Goal: Check status: Check status

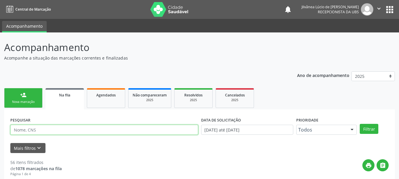
click at [31, 132] on input "text" at bounding box center [104, 130] width 188 height 10
click at [360, 124] on button "Filtrar" at bounding box center [369, 129] width 19 height 10
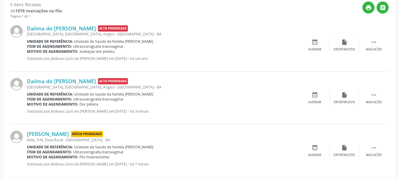
scroll to position [118, 0]
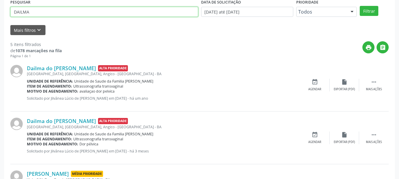
click at [44, 8] on input "DAILMA" at bounding box center [104, 12] width 188 height 10
type input "DAILMA CARMO"
click at [360, 6] on button "Filtrar" at bounding box center [369, 11] width 19 height 10
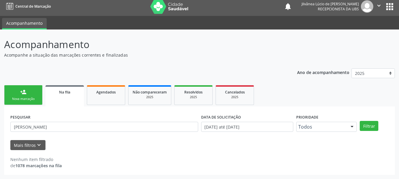
scroll to position [3, 0]
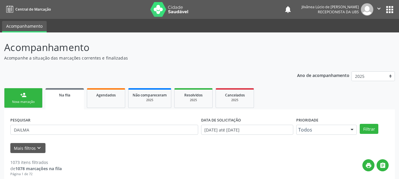
click at [360, 124] on button "Filtrar" at bounding box center [369, 129] width 19 height 10
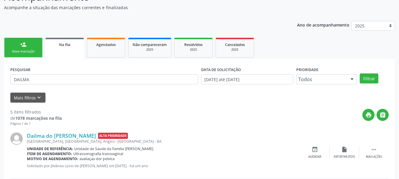
scroll to position [89, 0]
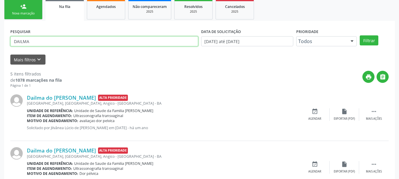
click at [48, 39] on input "DAILMA" at bounding box center [104, 41] width 188 height 10
type input "DAILMA DO CARMO"
click at [360, 35] on button "Filtrar" at bounding box center [369, 40] width 19 height 10
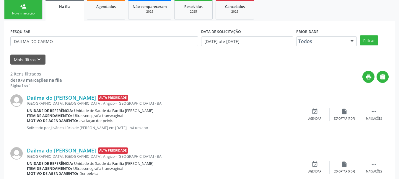
scroll to position [113, 0]
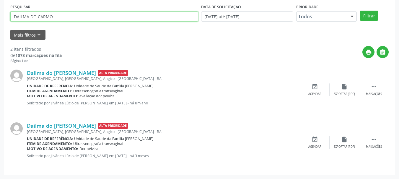
drag, startPoint x: 61, startPoint y: 15, endPoint x: 0, endPoint y: 11, distance: 61.0
click at [0, 11] on div "Acompanhamento Acompanhe a situação das marcações correntes e finalizadas Relat…" at bounding box center [199, 49] width 399 height 260
click at [360, 11] on button "Filtrar" at bounding box center [369, 16] width 19 height 10
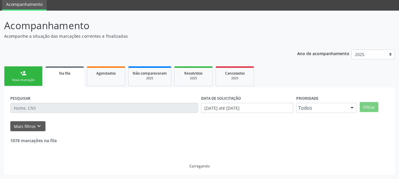
scroll to position [22, 0]
